Goal: Task Accomplishment & Management: Use online tool/utility

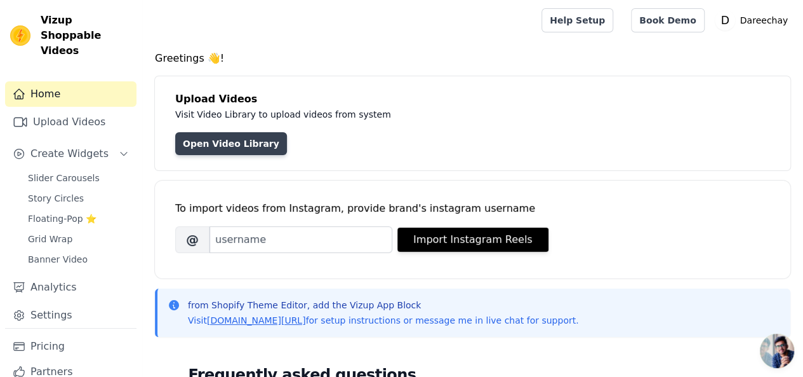
click at [222, 148] on link "Open Video Library" at bounding box center [231, 143] width 112 height 23
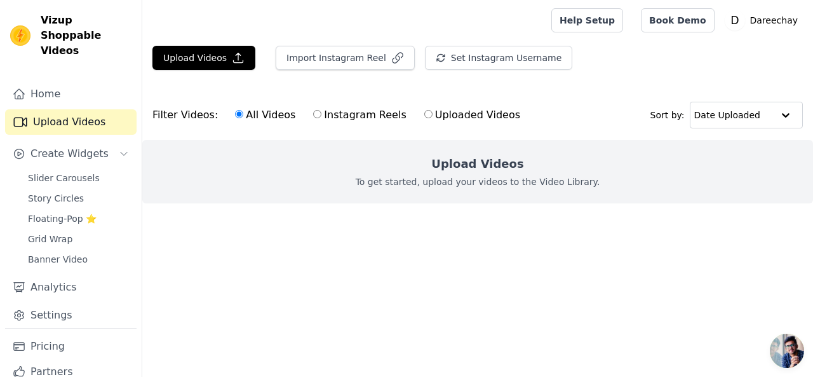
click at [424, 119] on label "Uploaded Videos" at bounding box center [472, 115] width 97 height 17
click at [424, 118] on input "Uploaded Videos" at bounding box center [428, 114] width 8 height 8
radio input "true"
click at [462, 164] on h2 "Upload Videos" at bounding box center [477, 164] width 92 height 18
click at [715, 116] on input "text" at bounding box center [733, 114] width 79 height 25
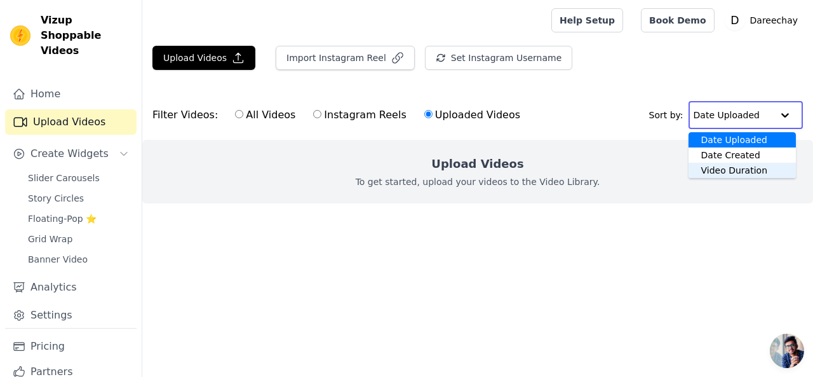
click at [441, 207] on ul at bounding box center [477, 213] width 670 height 20
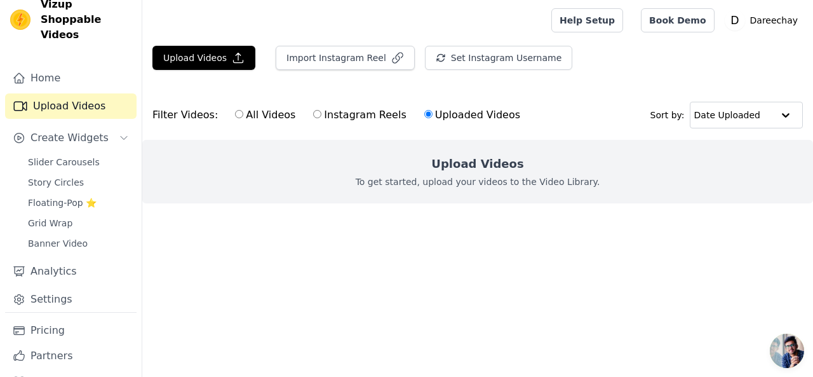
scroll to position [27, 0]
